Goal: Navigation & Orientation: Find specific page/section

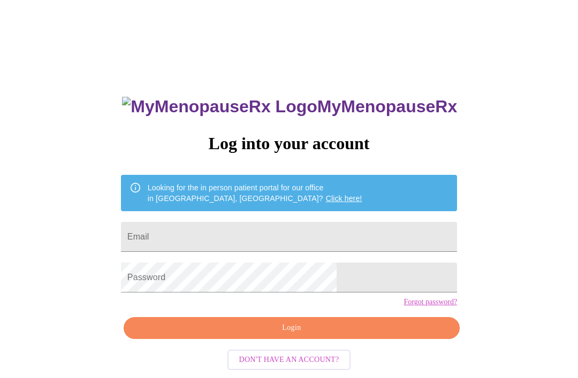
click at [332, 242] on input "Email" at bounding box center [289, 237] width 336 height 30
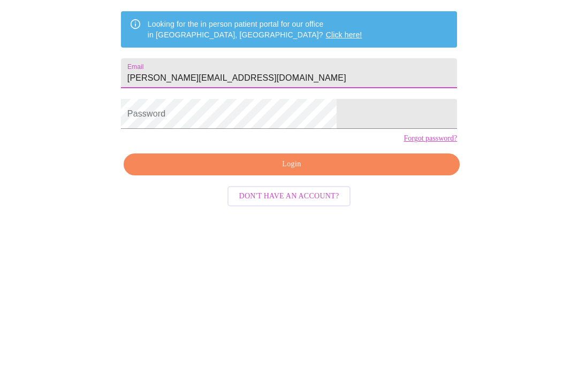
type input "[PERSON_NAME][EMAIL_ADDRESS][DOMAIN_NAME]"
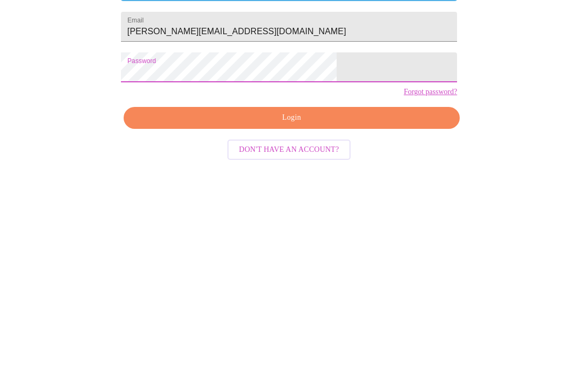
click at [294, 322] on span "Login" at bounding box center [291, 328] width 311 height 13
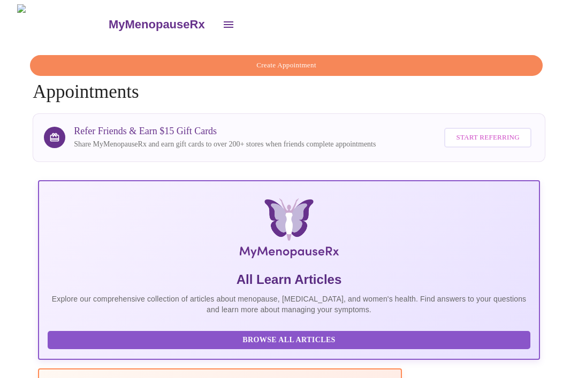
click at [216, 16] on button "open drawer" at bounding box center [229, 25] width 26 height 26
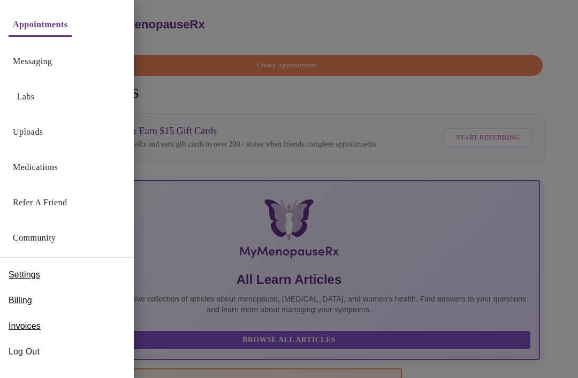
click at [28, 138] on link "Uploads" at bounding box center [28, 132] width 30 height 15
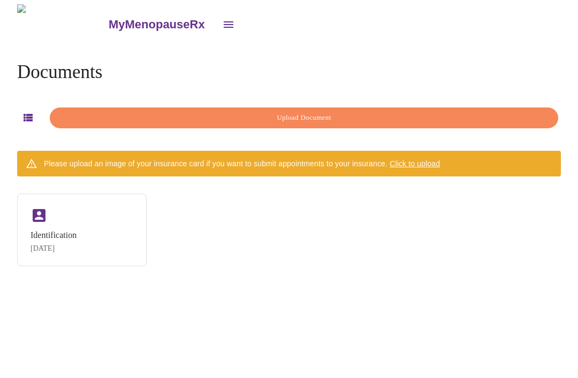
click at [25, 116] on icon "button" at bounding box center [28, 117] width 9 height 7
click at [222, 26] on icon "open drawer" at bounding box center [228, 24] width 13 height 13
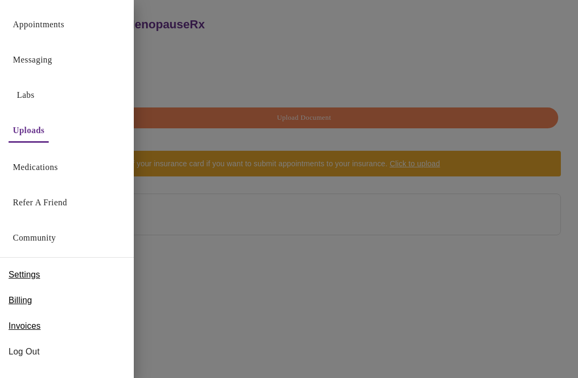
click at [52, 62] on link "Messaging" at bounding box center [32, 59] width 39 height 15
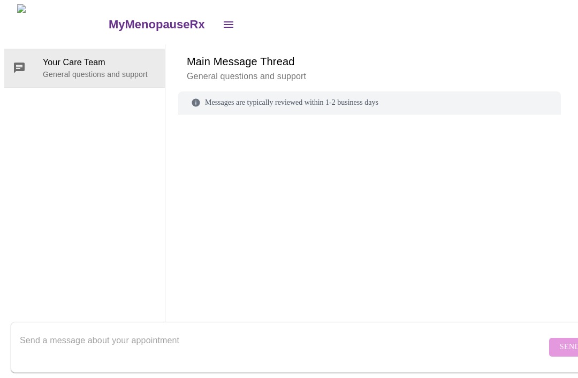
scroll to position [16, 0]
click at [174, 24] on div "MyMenopauseRx" at bounding box center [288, 24] width 569 height 40
click at [222, 18] on icon "open drawer" at bounding box center [228, 24] width 13 height 13
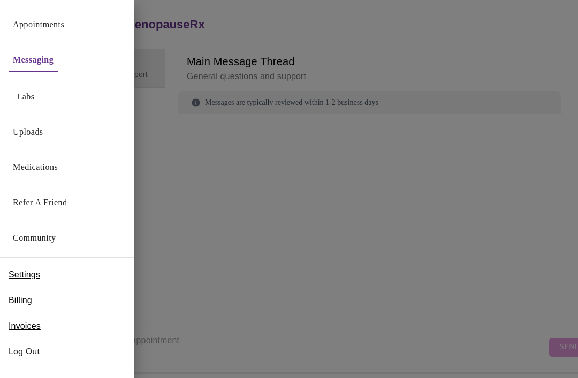
click at [58, 165] on link "Medications" at bounding box center [35, 167] width 45 height 15
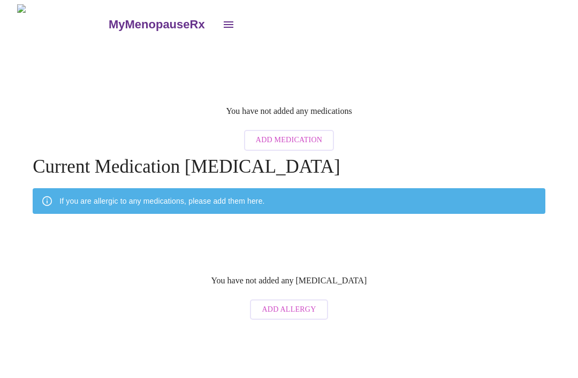
click at [222, 19] on icon "open drawer" at bounding box center [228, 24] width 13 height 13
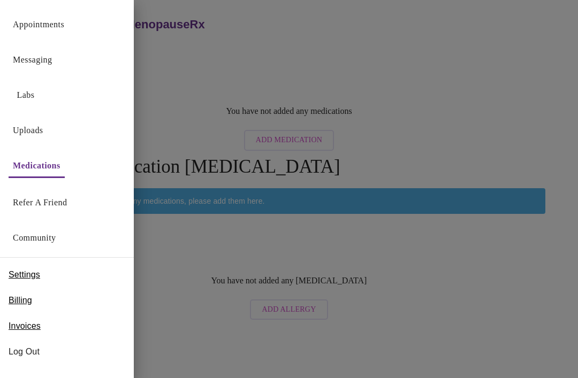
click at [21, 92] on link "Labs" at bounding box center [26, 95] width 18 height 15
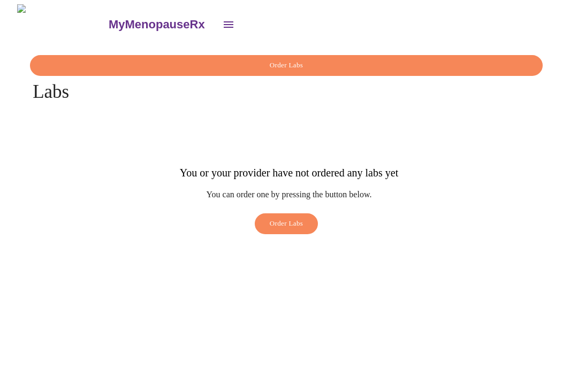
click at [222, 24] on icon "open drawer" at bounding box center [228, 24] width 13 height 13
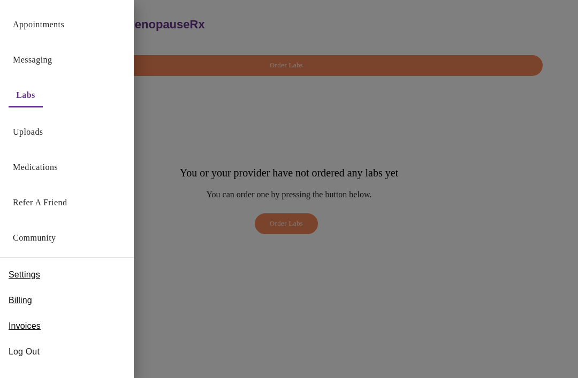
click at [24, 56] on link "Messaging" at bounding box center [32, 59] width 39 height 15
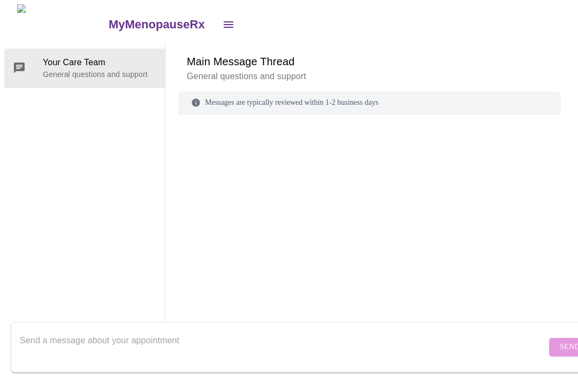
scroll to position [40, 0]
click at [365, 375] on div "Send" at bounding box center [299, 348] width 599 height 62
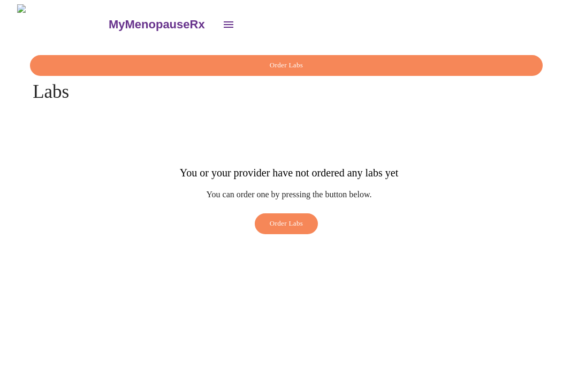
click at [224, 21] on icon "open drawer" at bounding box center [229, 24] width 10 height 6
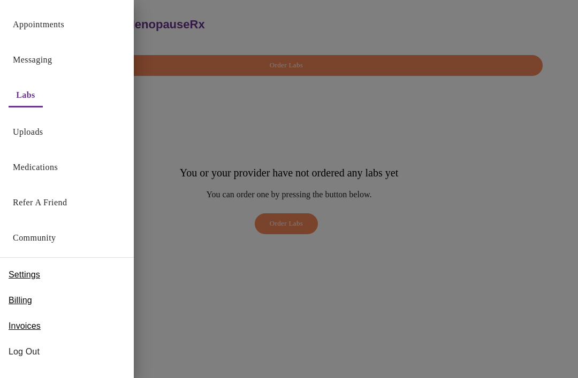
click at [507, 26] on div at bounding box center [289, 189] width 578 height 378
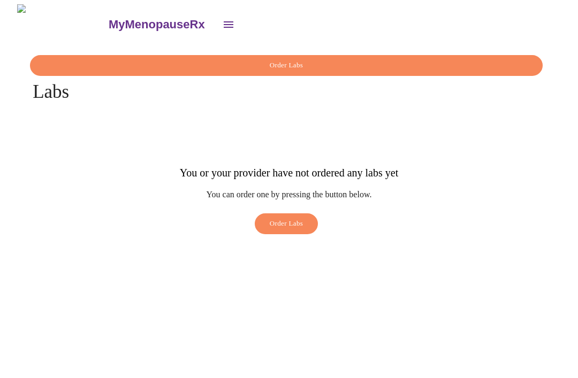
click at [109, 18] on h3 "MyMenopauseRx" at bounding box center [157, 25] width 96 height 14
